Goal: Navigation & Orientation: Find specific page/section

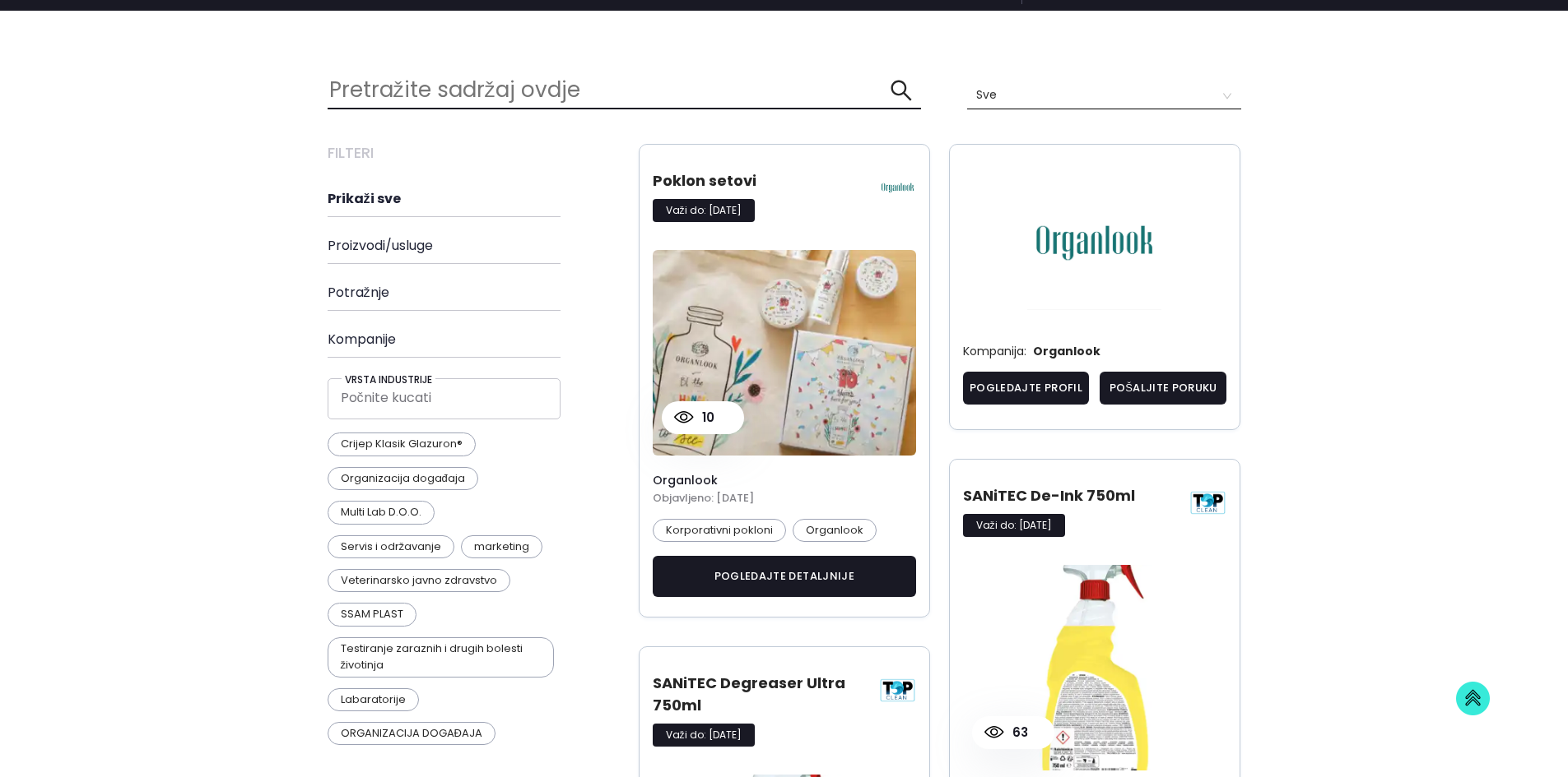
scroll to position [318, 0]
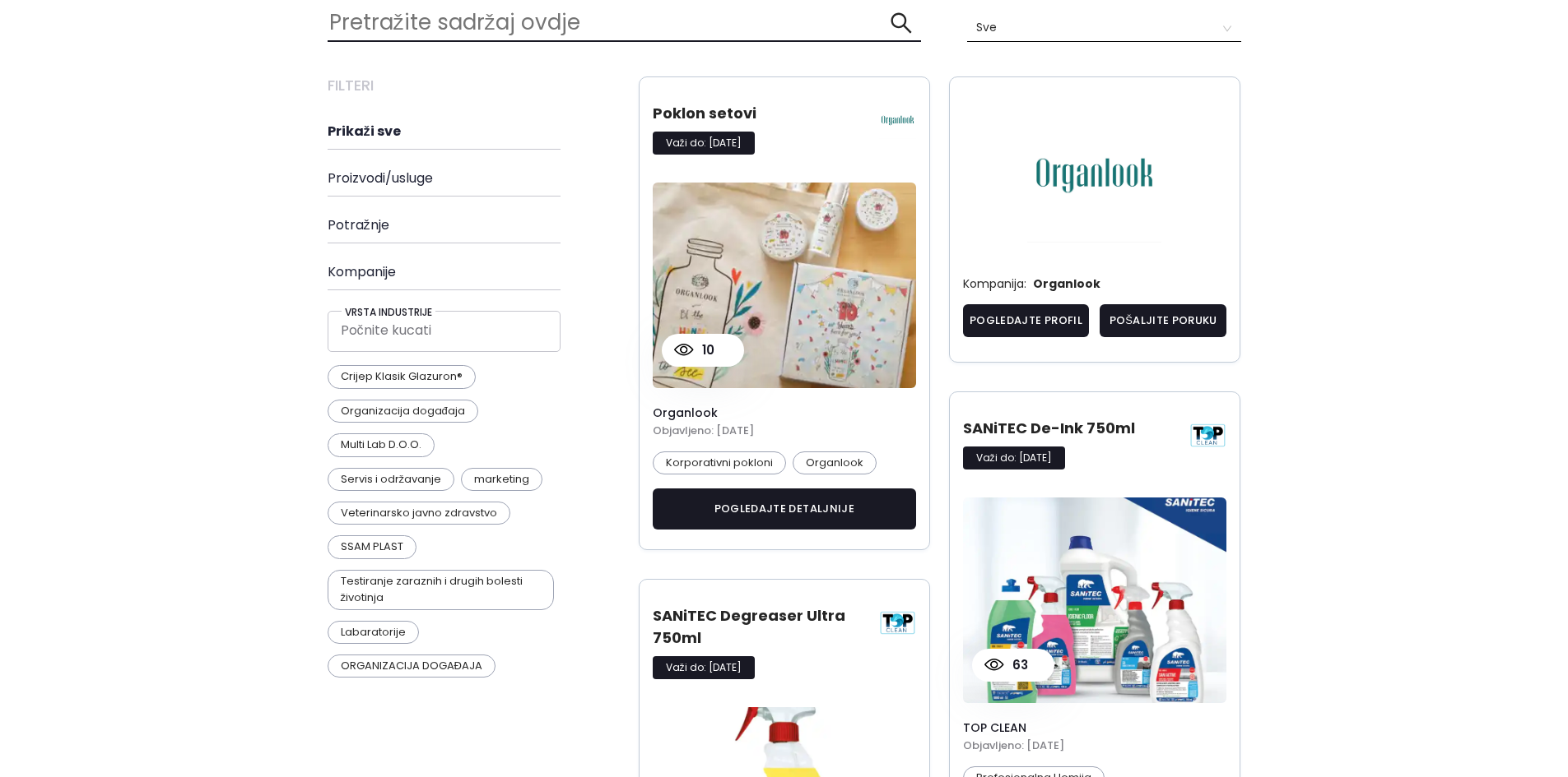
scroll to position [355, 0]
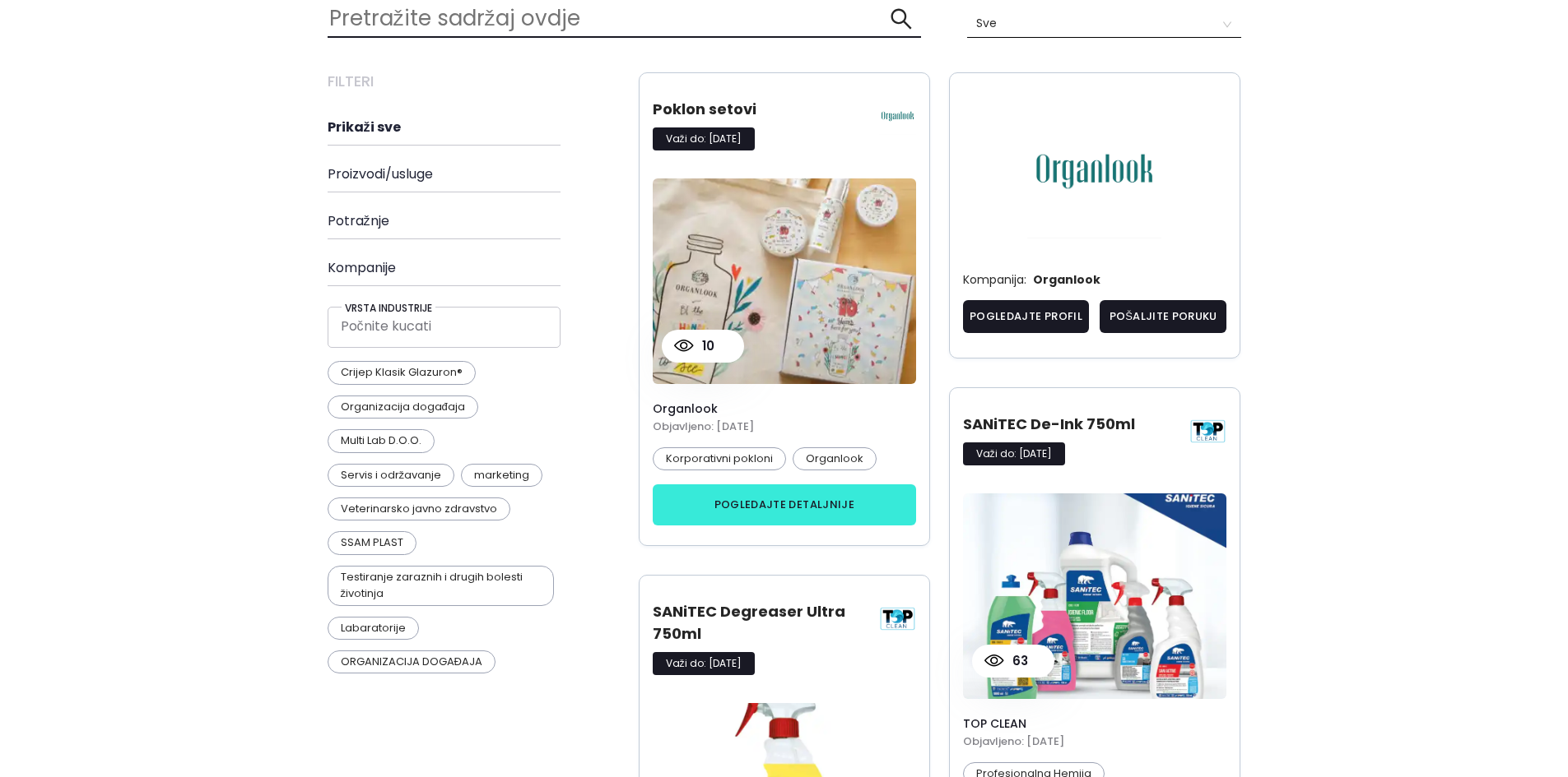
click at [775, 499] on button "pogledajte detaljnije" at bounding box center [784, 504] width 265 height 41
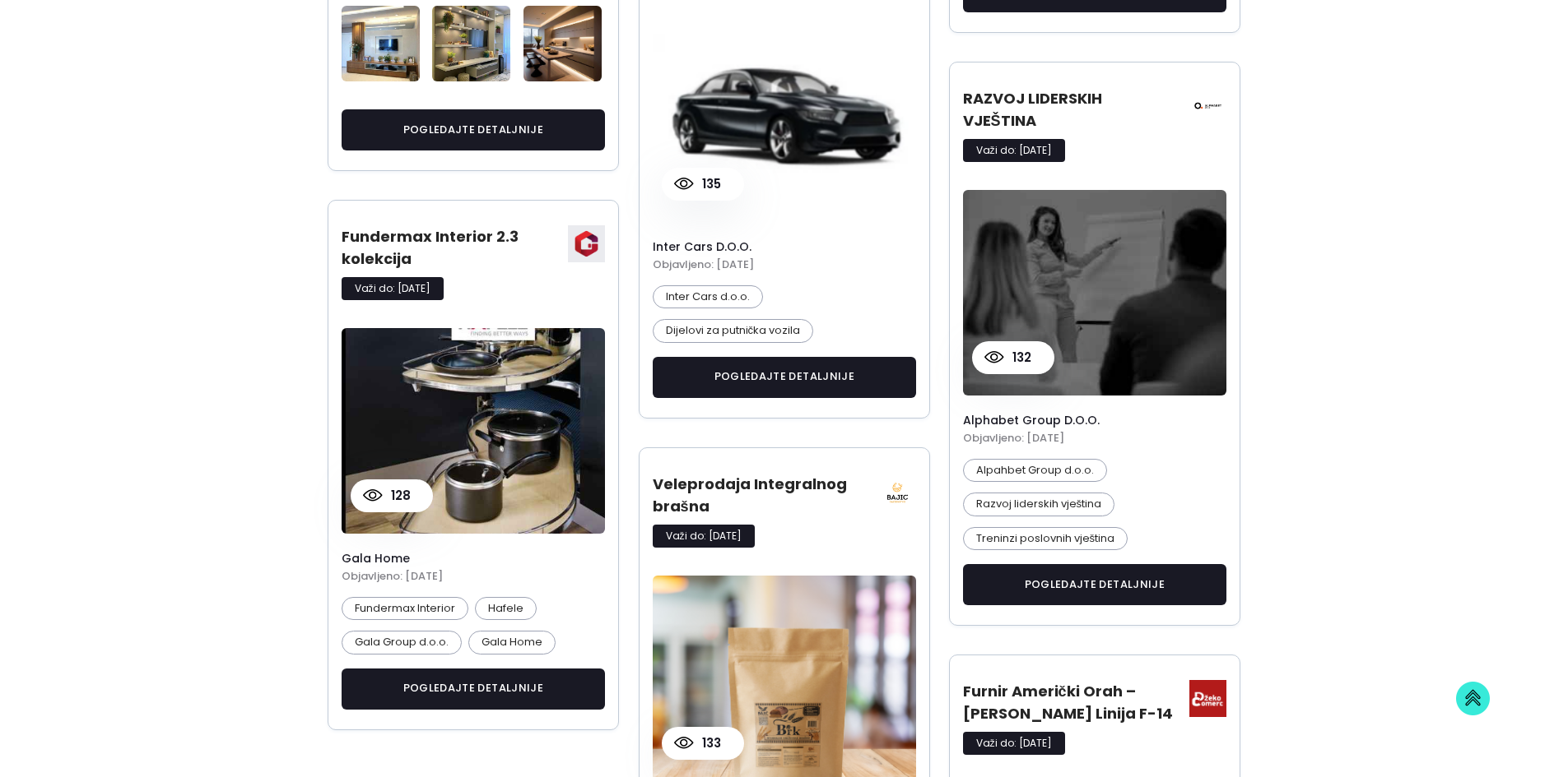
scroll to position [5166, 0]
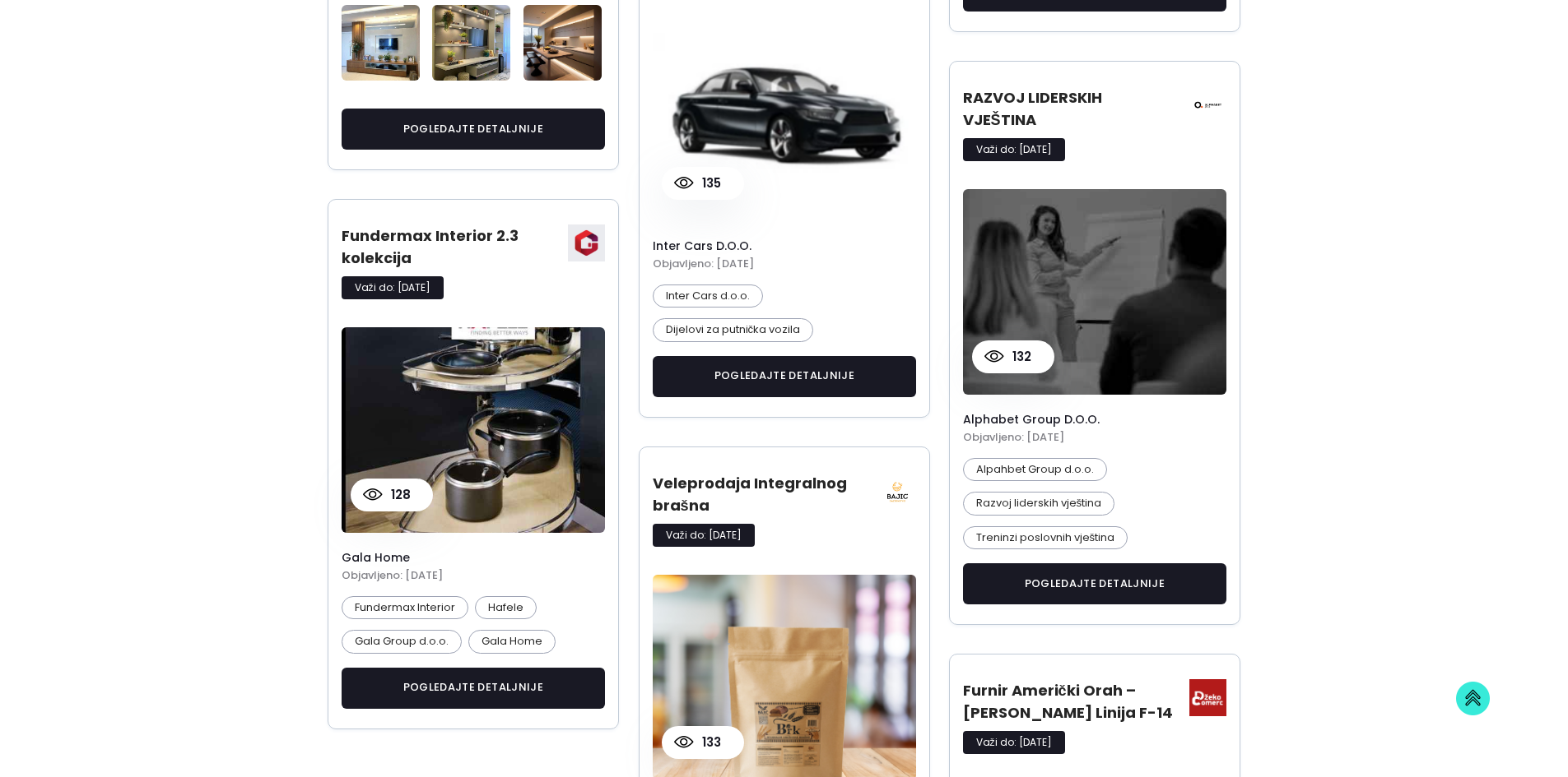
click at [589, 236] on img at bounding box center [586, 243] width 37 height 37
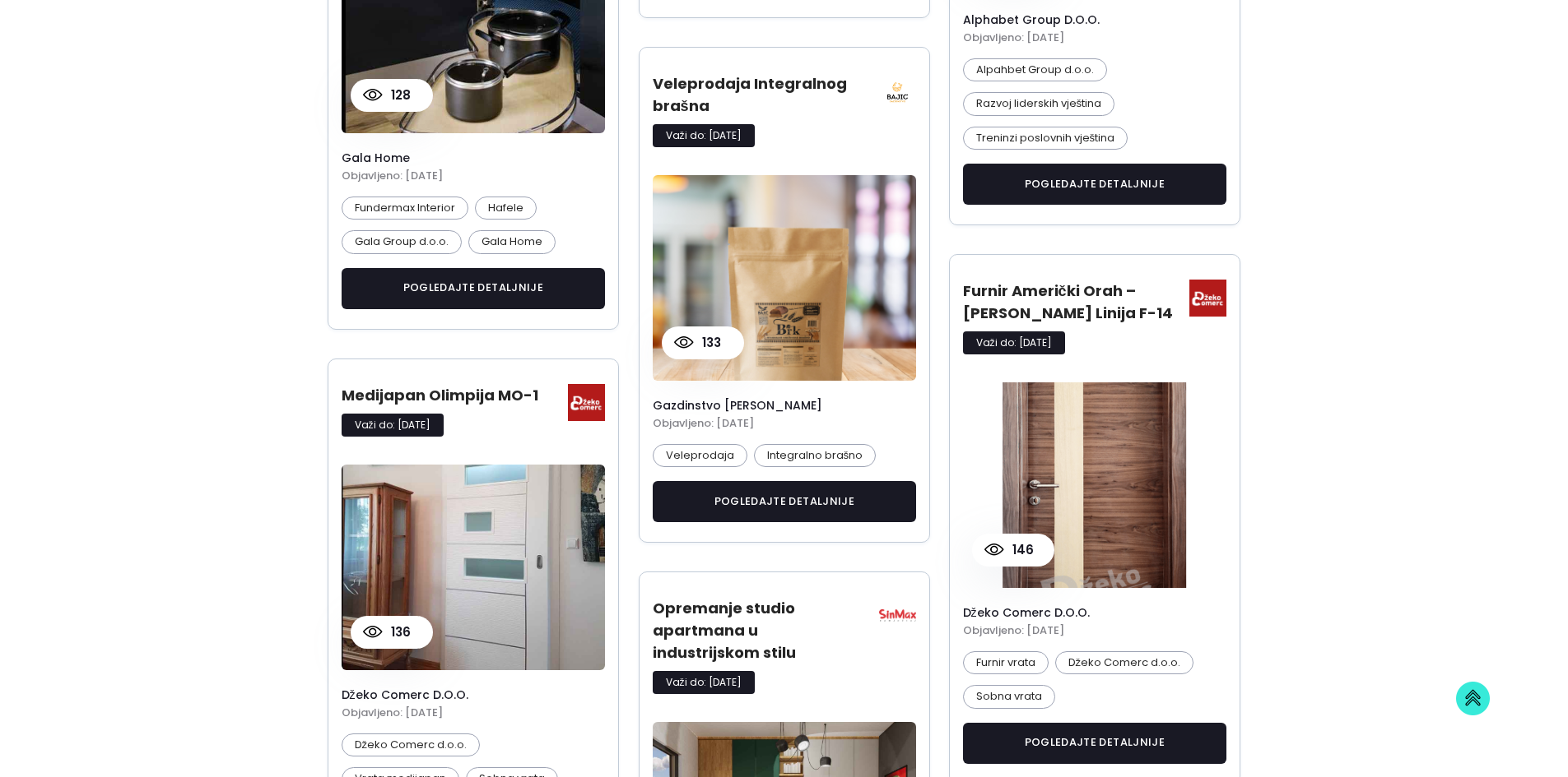
scroll to position [0, 0]
